Goal: Transaction & Acquisition: Purchase product/service

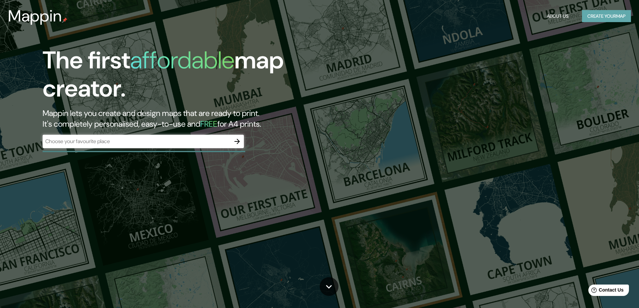
click at [595, 16] on button "Create your map" at bounding box center [606, 16] width 49 height 12
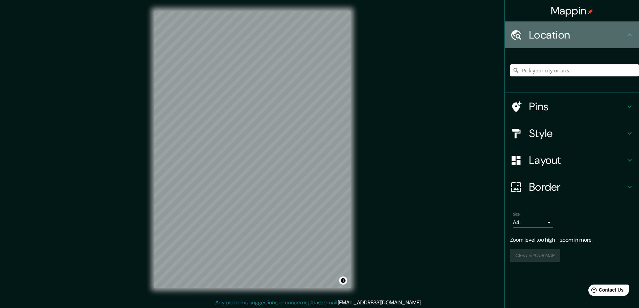
click at [632, 35] on icon at bounding box center [630, 35] width 8 height 8
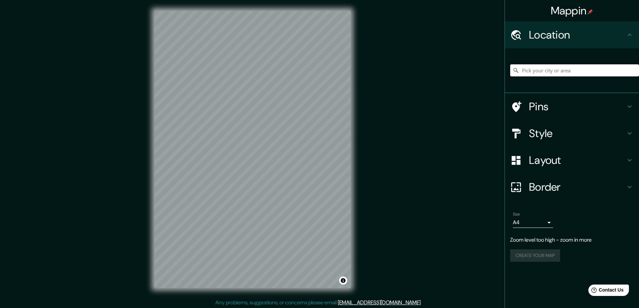
click at [562, 69] on input "Pick your city or area" at bounding box center [574, 70] width 129 height 12
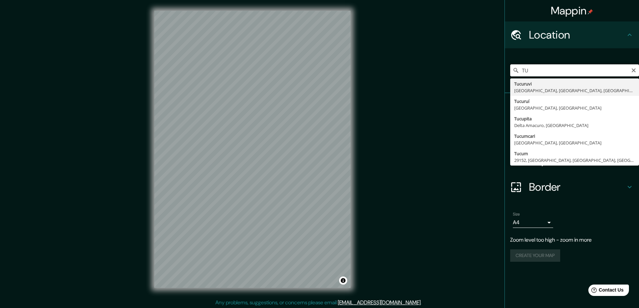
type input "T"
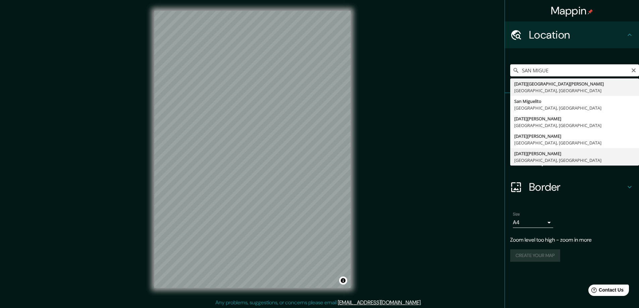
type input "[DATE][GEOGRAPHIC_DATA][PERSON_NAME], [GEOGRAPHIC_DATA], [GEOGRAPHIC_DATA]"
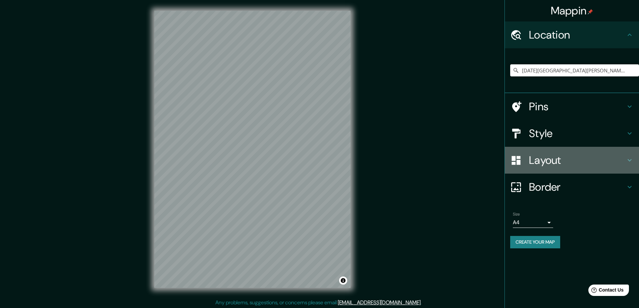
click at [633, 162] on icon at bounding box center [630, 160] width 8 height 8
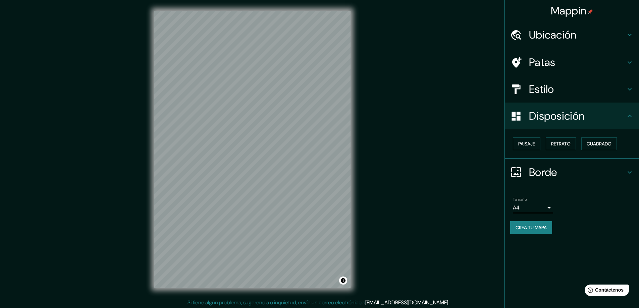
click at [549, 207] on body "Mappin Ubicación [DATE][GEOGRAPHIC_DATA][PERSON_NAME], [GEOGRAPHIC_DATA], [GEOG…" at bounding box center [319, 154] width 639 height 308
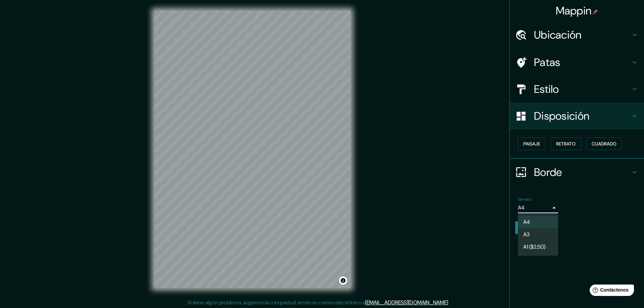
click at [537, 233] on li "A3" at bounding box center [538, 234] width 40 height 12
type input "a4"
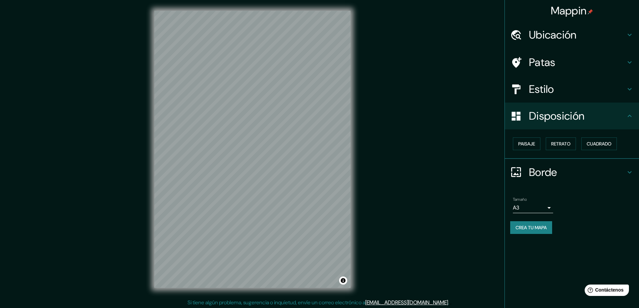
click at [634, 89] on div "Estilo" at bounding box center [572, 89] width 134 height 27
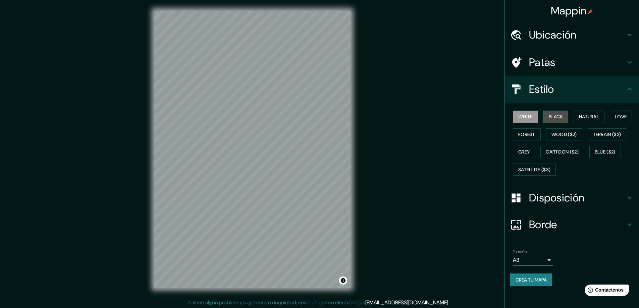
click at [552, 118] on button "Black" at bounding box center [555, 117] width 25 height 12
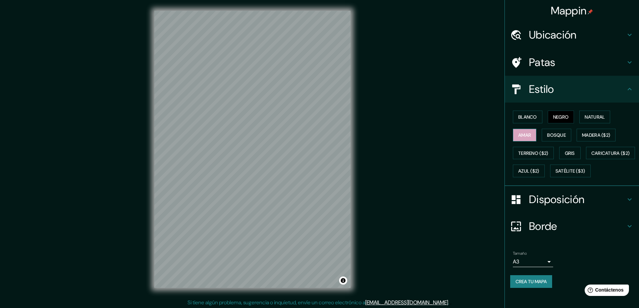
click at [527, 134] on font "Amar" at bounding box center [524, 135] width 13 height 6
click at [554, 137] on font "Bosque" at bounding box center [556, 135] width 19 height 6
click at [593, 135] on font "Madera ($2)" at bounding box center [596, 135] width 28 height 6
click at [521, 151] on font "Terreno ($2)" at bounding box center [533, 153] width 30 height 6
click at [572, 153] on button "Gris" at bounding box center [569, 153] width 21 height 13
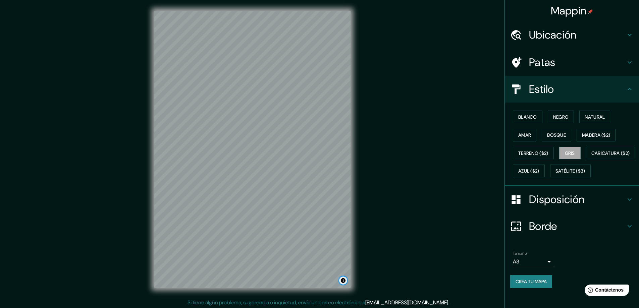
click at [341, 281] on button "Activar o desactivar atribución" at bounding box center [343, 281] width 8 height 8
click at [372, 273] on div "Mappin Ubicación [DATE][GEOGRAPHIC_DATA][PERSON_NAME], [GEOGRAPHIC_DATA], [GEOG…" at bounding box center [319, 155] width 639 height 310
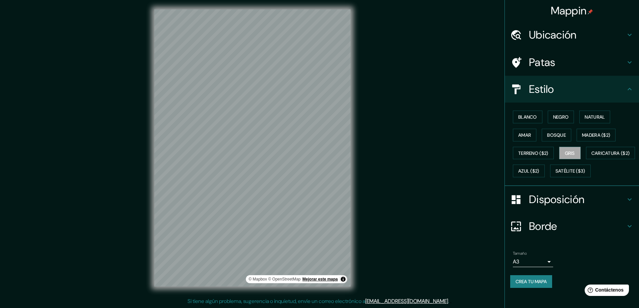
click at [325, 279] on font "Mejorar este mapa" at bounding box center [320, 279] width 35 height 5
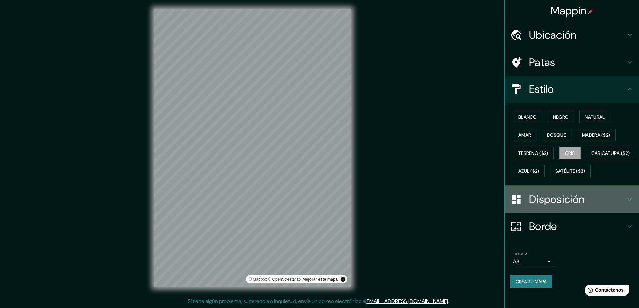
click at [628, 204] on icon at bounding box center [630, 200] width 8 height 8
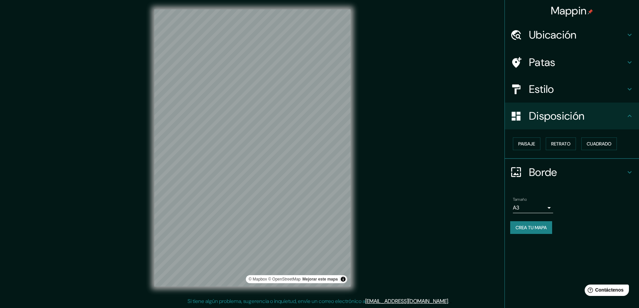
click at [624, 117] on h4 "Disposición" at bounding box center [577, 115] width 97 height 13
click at [631, 116] on icon at bounding box center [630, 116] width 4 height 2
click at [532, 144] on font "Paisaje" at bounding box center [526, 144] width 17 height 6
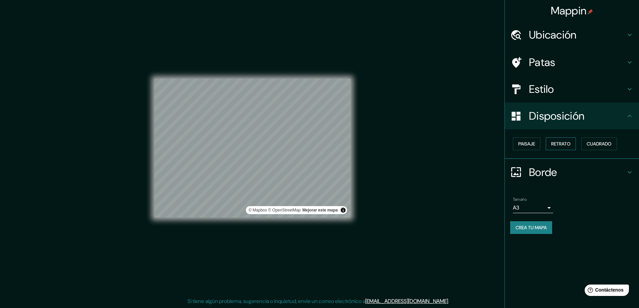
click at [550, 139] on button "Retrato" at bounding box center [561, 144] width 30 height 13
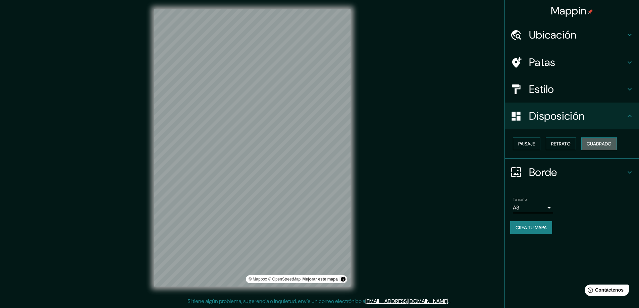
click at [586, 143] on button "Cuadrado" at bounding box center [599, 144] width 36 height 13
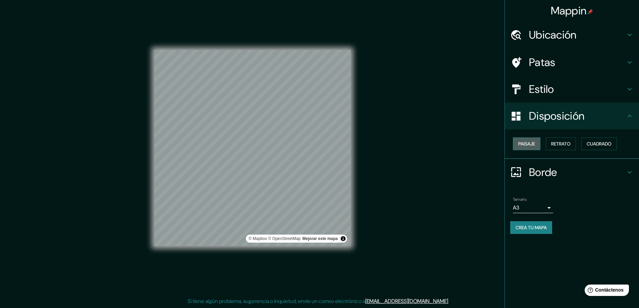
click at [532, 141] on font "Paisaje" at bounding box center [526, 144] width 17 height 6
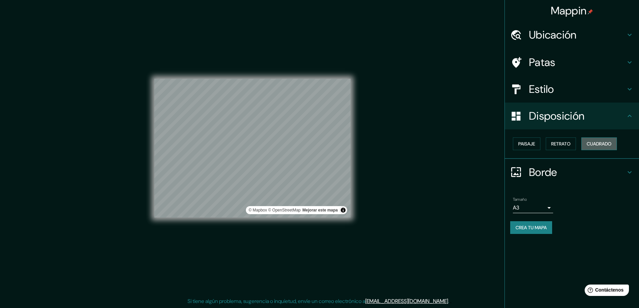
click at [597, 145] on font "Cuadrado" at bounding box center [599, 144] width 25 height 6
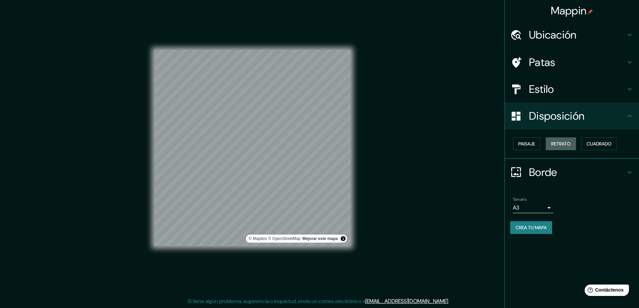
click at [554, 144] on font "Retrato" at bounding box center [560, 144] width 19 height 6
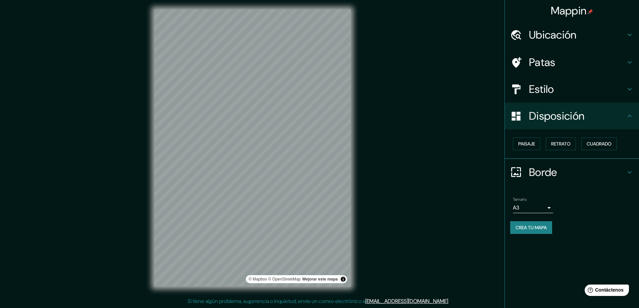
click at [528, 150] on div "Paisaje Retrato Cuadrado" at bounding box center [574, 144] width 129 height 18
click at [528, 145] on font "Paisaje" at bounding box center [526, 144] width 17 height 6
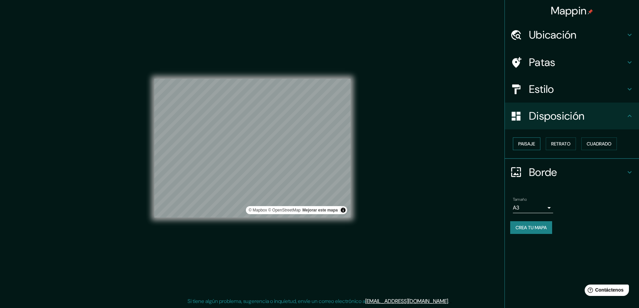
click at [527, 142] on font "Paisaje" at bounding box center [526, 144] width 17 height 6
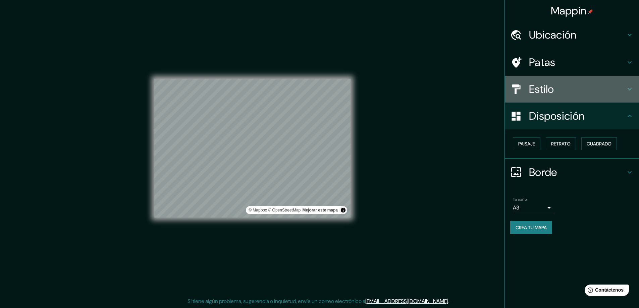
click at [582, 89] on h4 "Estilo" at bounding box center [577, 89] width 97 height 13
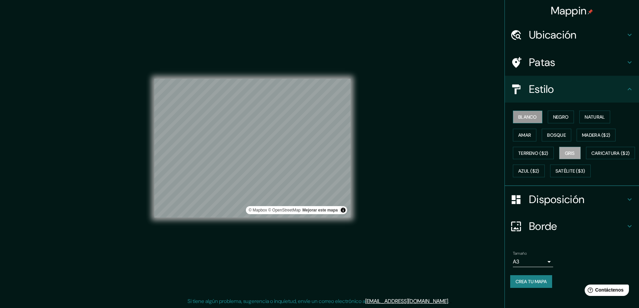
click at [528, 119] on font "Blanco" at bounding box center [527, 117] width 19 height 6
click at [560, 118] on font "Negro" at bounding box center [561, 117] width 16 height 6
click at [592, 115] on font "Natural" at bounding box center [595, 117] width 20 height 6
click at [523, 117] on font "Blanco" at bounding box center [527, 117] width 19 height 6
click at [559, 115] on font "Negro" at bounding box center [561, 117] width 16 height 6
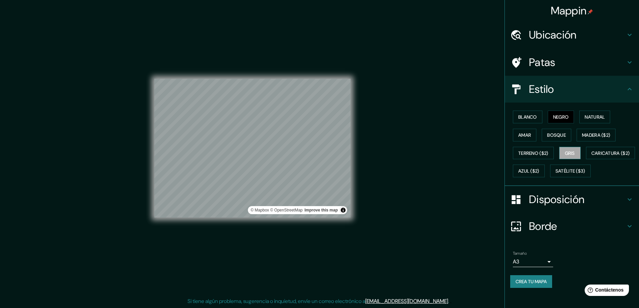
click at [573, 152] on button "Gris" at bounding box center [569, 153] width 21 height 13
click at [341, 207] on button "Activar o desactivar atribución" at bounding box center [343, 210] width 8 height 8
click at [553, 119] on font "Negro" at bounding box center [561, 117] width 16 height 6
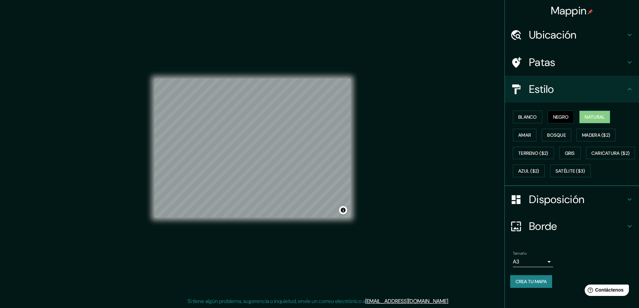
click at [591, 116] on font "Natural" at bounding box center [595, 117] width 20 height 6
click at [556, 138] on font "Bosque" at bounding box center [556, 135] width 19 height 6
click at [575, 156] on button "Gris" at bounding box center [569, 153] width 21 height 13
click at [554, 115] on font "Negro" at bounding box center [561, 117] width 16 height 6
click at [611, 60] on h4 "Patas" at bounding box center [577, 62] width 97 height 13
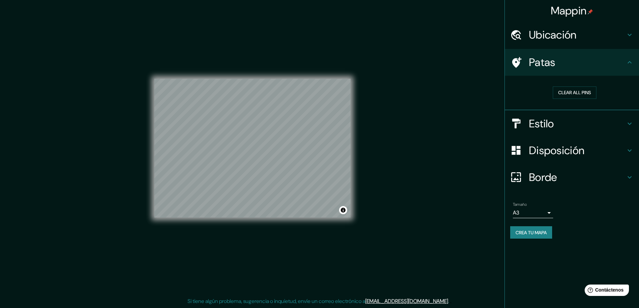
click at [622, 61] on h4 "Patas" at bounding box center [577, 62] width 97 height 13
click at [599, 127] on h4 "Estilo" at bounding box center [577, 123] width 97 height 13
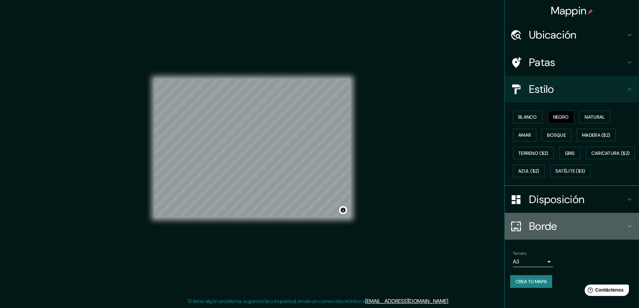
click at [541, 233] on font "Borde" at bounding box center [543, 226] width 28 height 14
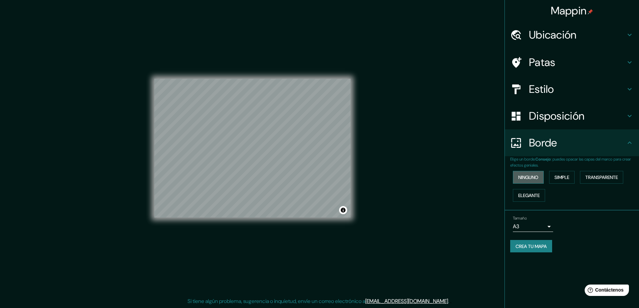
click at [538, 177] on font "Ninguno" at bounding box center [528, 177] width 20 height 6
click at [569, 175] on font "Simple" at bounding box center [561, 177] width 15 height 6
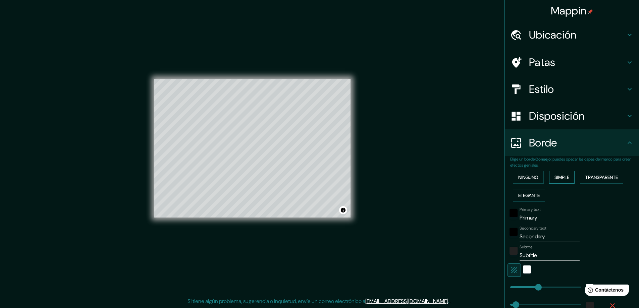
click at [569, 176] on button "Simple" at bounding box center [561, 177] width 25 height 13
type input "47"
click at [612, 169] on div "Ninguno Simple Transparente Elegante" at bounding box center [574, 186] width 129 height 36
click at [609, 175] on font "Transparente" at bounding box center [601, 177] width 33 height 6
click at [530, 177] on font "Ninguno" at bounding box center [528, 177] width 20 height 6
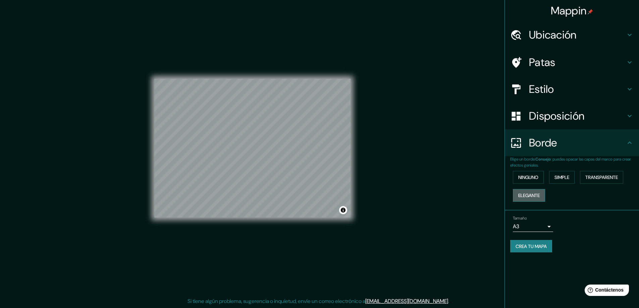
click at [529, 197] on font "Elegante" at bounding box center [528, 196] width 21 height 6
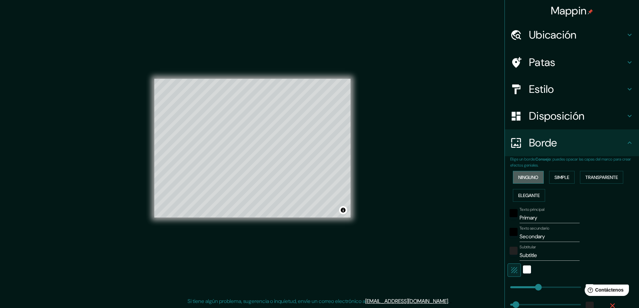
click at [520, 180] on font "Ninguno" at bounding box center [528, 177] width 20 height 6
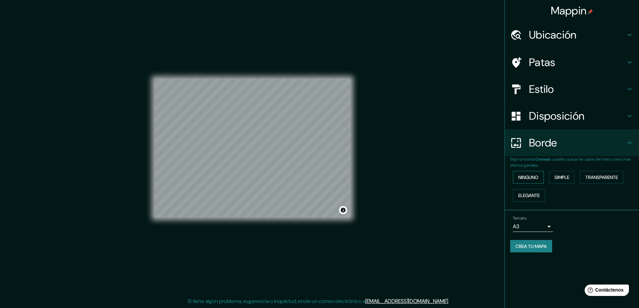
click at [532, 179] on font "Ninguno" at bounding box center [528, 177] width 20 height 6
click at [563, 178] on font "Simple" at bounding box center [561, 177] width 15 height 6
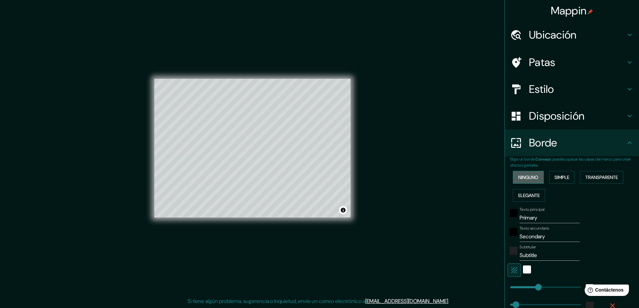
click at [530, 178] on font "Ninguno" at bounding box center [528, 177] width 20 height 6
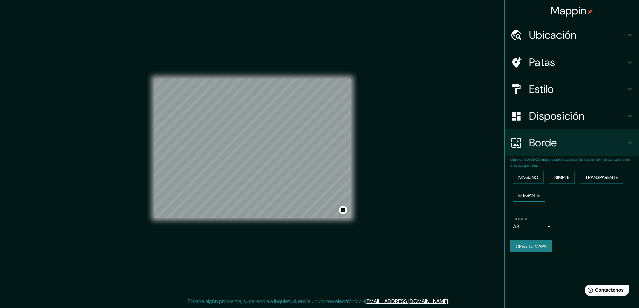
click at [529, 194] on font "Elegante" at bounding box center [528, 196] width 21 height 6
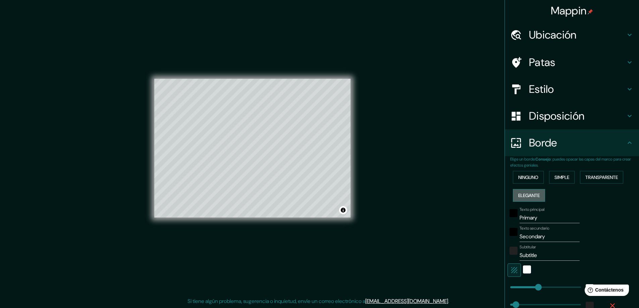
click at [531, 195] on font "Elegante" at bounding box center [528, 196] width 21 height 6
type input "47"
type input "23"
click at [527, 175] on font "Ninguno" at bounding box center [528, 177] width 20 height 6
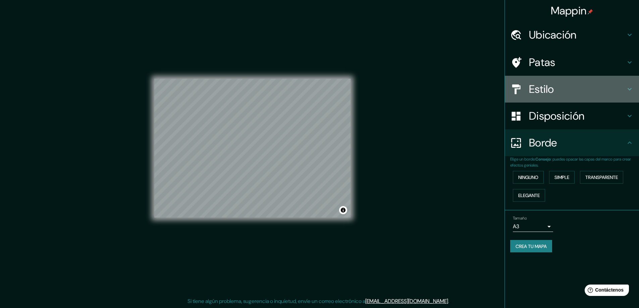
click at [573, 97] on div "Estilo" at bounding box center [572, 89] width 134 height 27
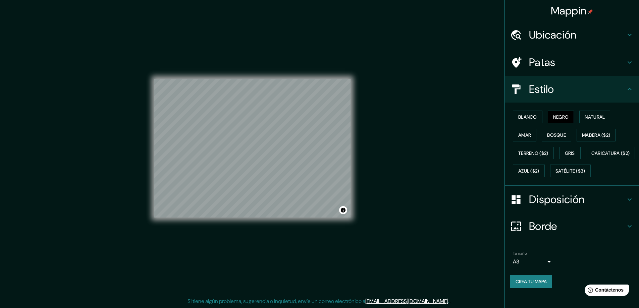
click at [548, 180] on div "Blanco Negro Natural Amar Bosque Madera ($2) Terreno ($2) Gris Caricatura ($2) …" at bounding box center [574, 144] width 129 height 72
click at [546, 207] on font "Disposición" at bounding box center [556, 200] width 55 height 14
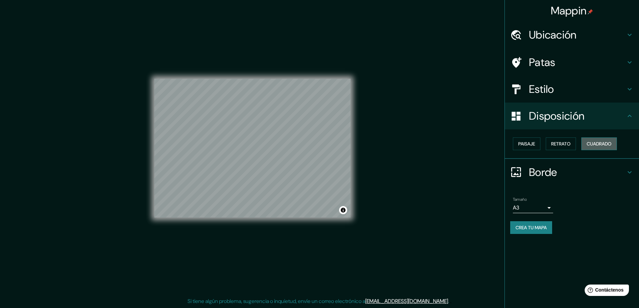
click at [604, 146] on font "Cuadrado" at bounding box center [599, 144] width 25 height 6
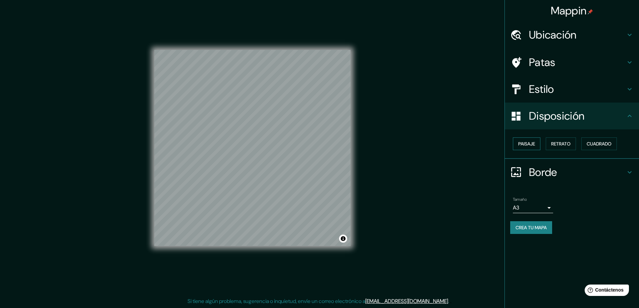
click at [536, 145] on button "Paisaje" at bounding box center [527, 144] width 28 height 13
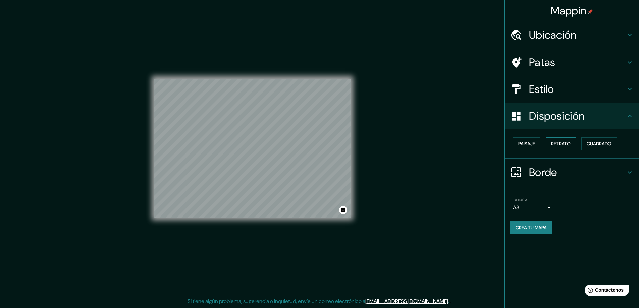
click at [564, 147] on font "Retrato" at bounding box center [560, 144] width 19 height 6
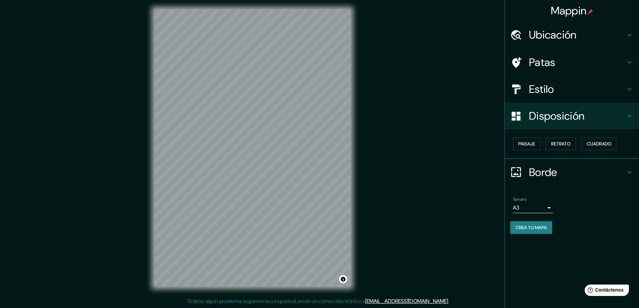
scroll to position [0, 0]
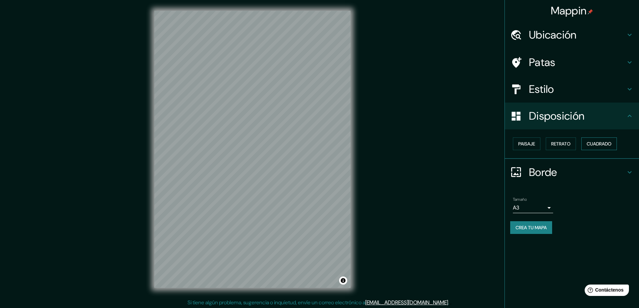
click at [592, 144] on font "Cuadrado" at bounding box center [599, 144] width 25 height 6
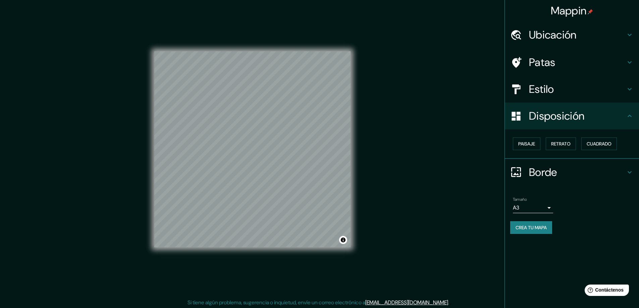
click at [541, 226] on font "Crea tu mapa" at bounding box center [531, 228] width 31 height 6
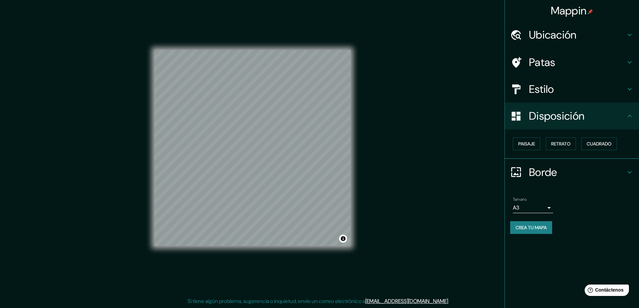
click at [541, 228] on font "Crea tu mapa" at bounding box center [531, 228] width 31 height 6
click at [437, 201] on div "Mappin Ubicación [DATE][GEOGRAPHIC_DATA][PERSON_NAME], [GEOGRAPHIC_DATA], [GEOG…" at bounding box center [319, 154] width 639 height 310
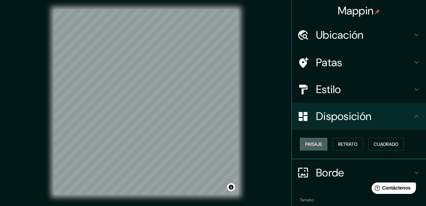
click at [305, 143] on font "Paisaje" at bounding box center [313, 144] width 17 height 6
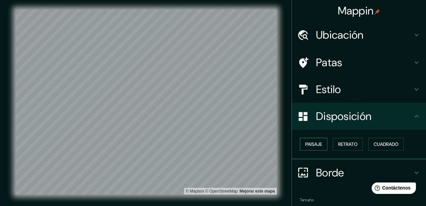
click at [310, 143] on font "Paisaje" at bounding box center [313, 144] width 17 height 6
click at [382, 143] on font "Cuadrado" at bounding box center [386, 144] width 25 height 6
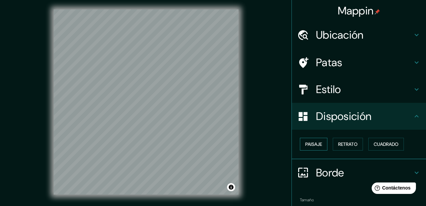
click at [309, 143] on font "Paisaje" at bounding box center [313, 144] width 17 height 6
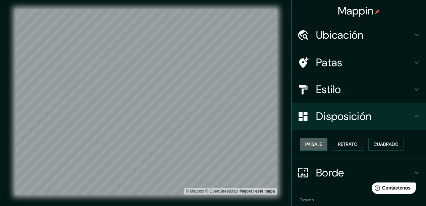
click at [312, 144] on font "Paisaje" at bounding box center [313, 144] width 17 height 6
click at [343, 147] on font "Retrato" at bounding box center [347, 144] width 19 height 9
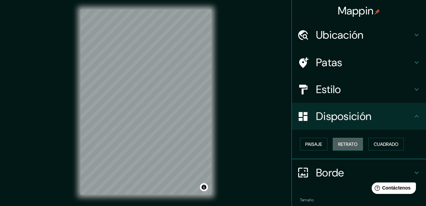
click at [345, 145] on font "Retrato" at bounding box center [347, 144] width 19 height 6
click at [305, 140] on font "Paisaje" at bounding box center [313, 144] width 17 height 9
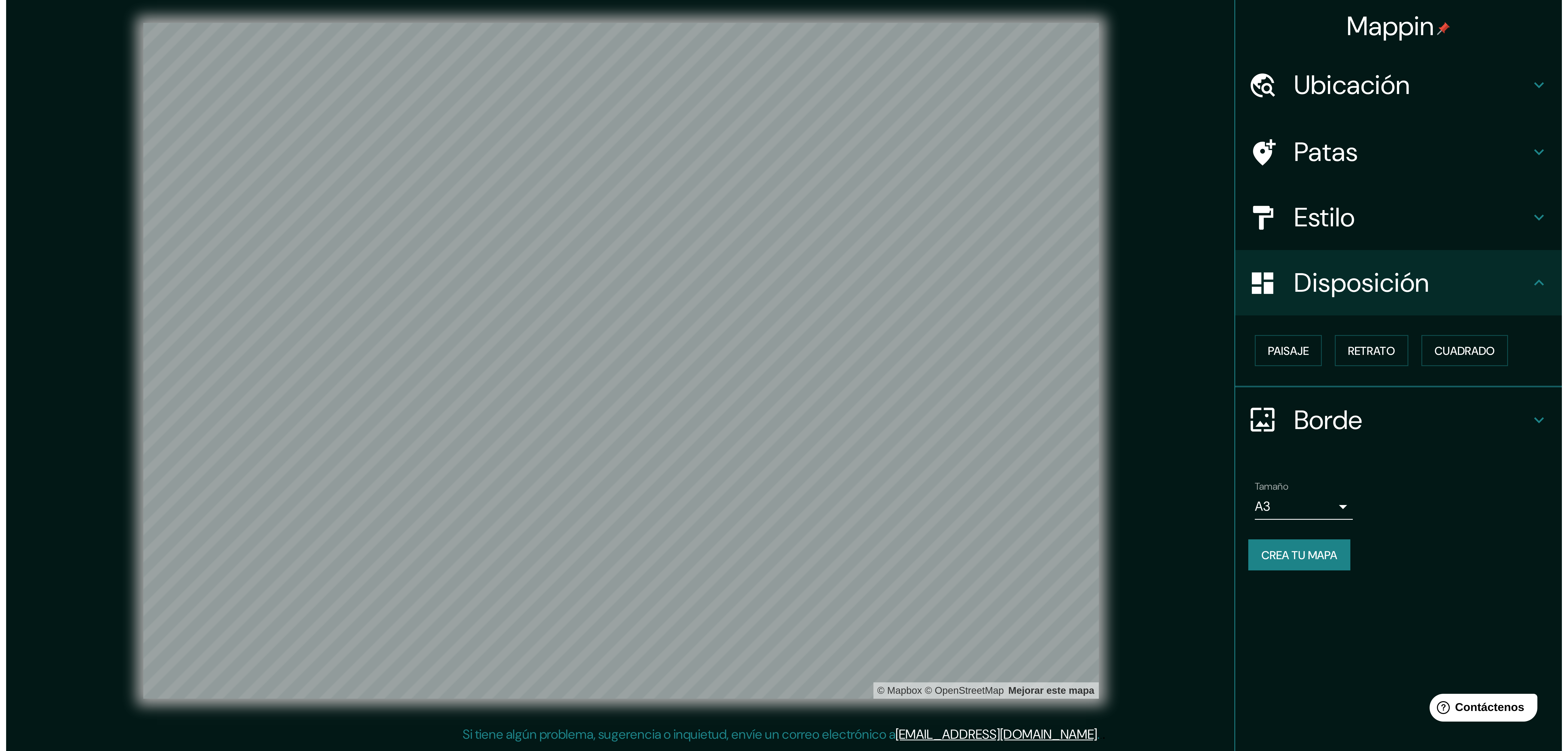
scroll to position [0, 0]
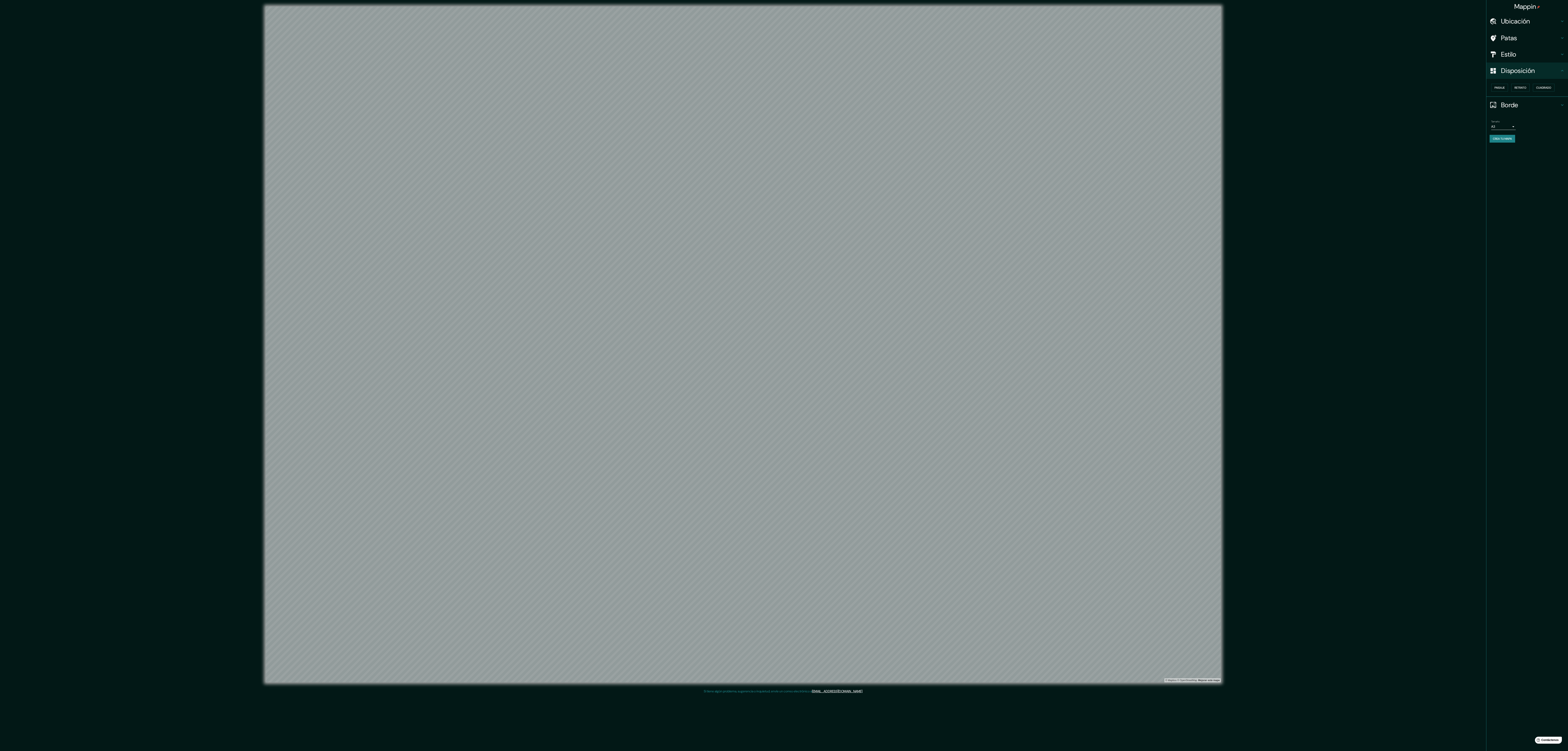
click at [389, 188] on div "Mappin Ubicación [DATE][GEOGRAPHIC_DATA][PERSON_NAME], [GEOGRAPHIC_DATA], [GEOG…" at bounding box center [784, 375] width 1568 height 751
click at [389, 0] on html "Mappin Ubicación [DATE][GEOGRAPHIC_DATA][PERSON_NAME], [GEOGRAPHIC_DATA], [GEOG…" at bounding box center [784, 375] width 1568 height 751
click at [389, 188] on div "Mappin Ubicación [DATE][GEOGRAPHIC_DATA][PERSON_NAME], [GEOGRAPHIC_DATA], [GEOG…" at bounding box center [784, 375] width 1568 height 751
